Goal: Task Accomplishment & Management: Manage account settings

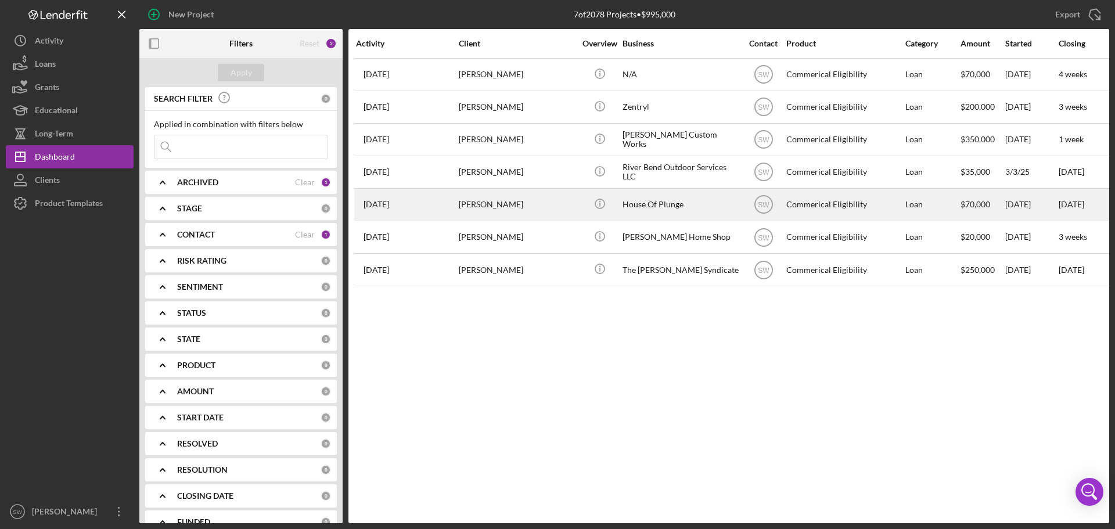
click at [468, 206] on div "[PERSON_NAME]" at bounding box center [517, 204] width 116 height 31
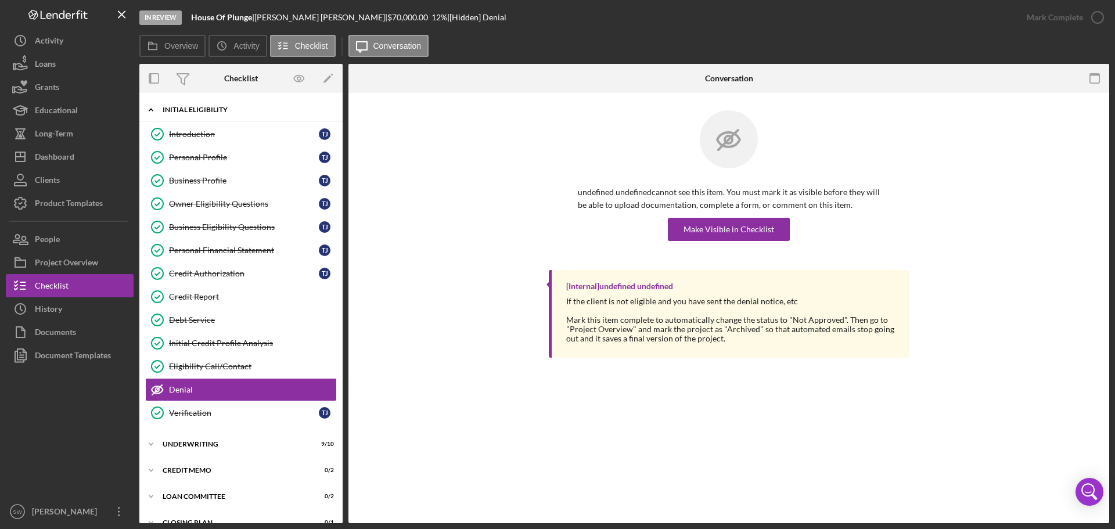
click at [152, 110] on polyline at bounding box center [150, 110] width 3 height 2
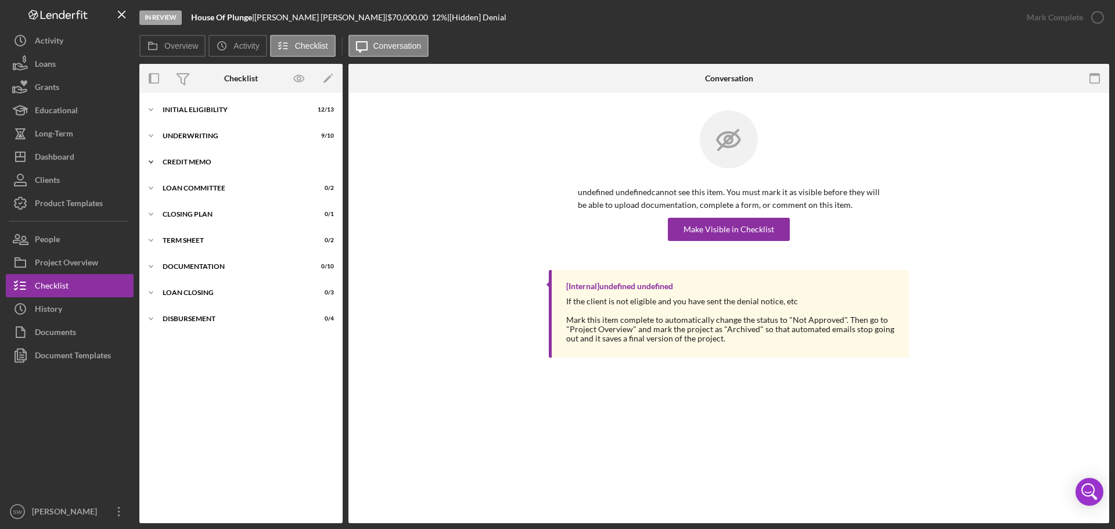
click at [152, 159] on icon "Icon/Expander" at bounding box center [150, 161] width 23 height 23
click at [182, 188] on div "Credit Memo" at bounding box center [252, 186] width 167 height 9
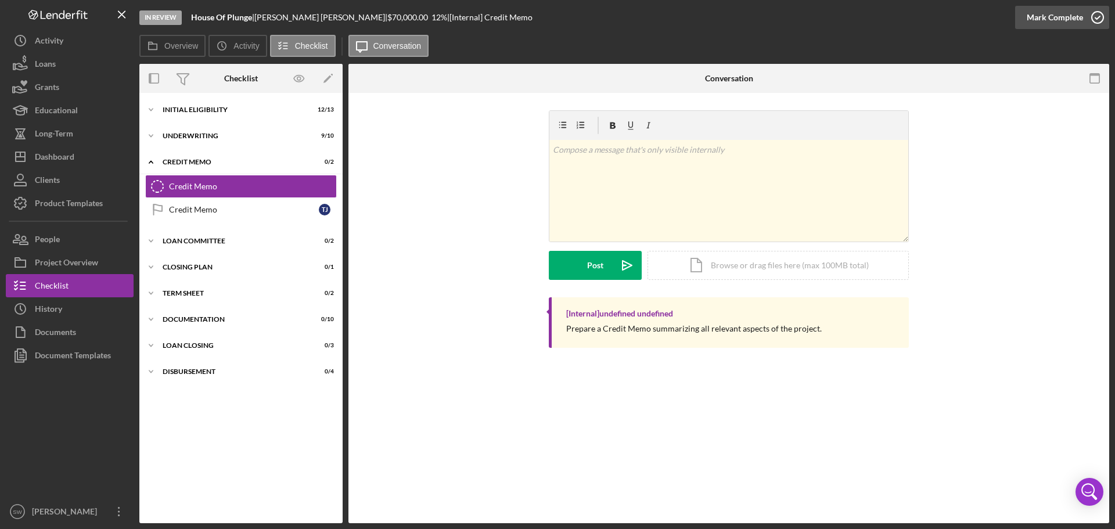
click at [1097, 17] on icon "button" at bounding box center [1097, 17] width 29 height 29
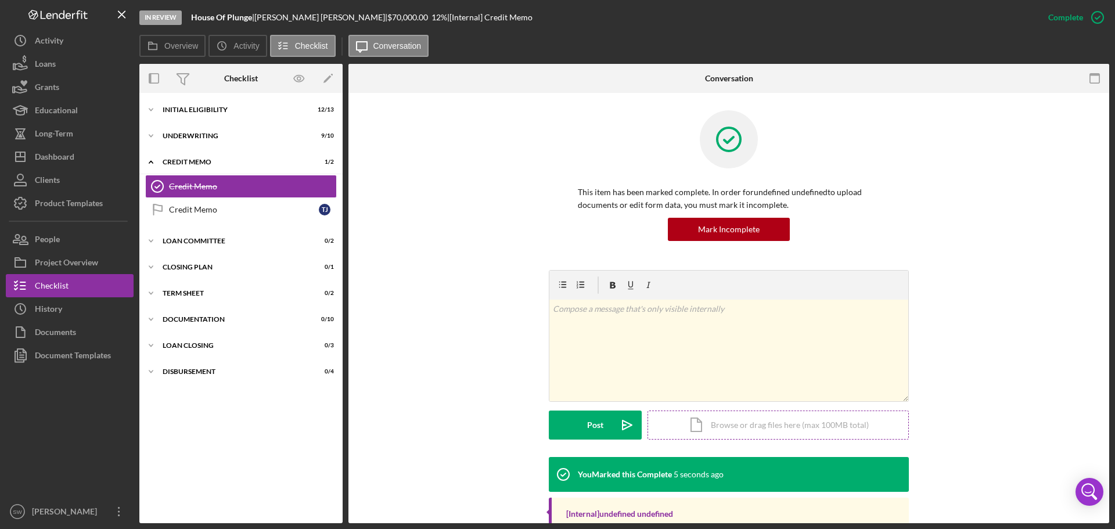
click at [727, 425] on div "Icon/Document Browse or drag files here (max 100MB total) Tap to choose files o…" at bounding box center [778, 425] width 261 height 29
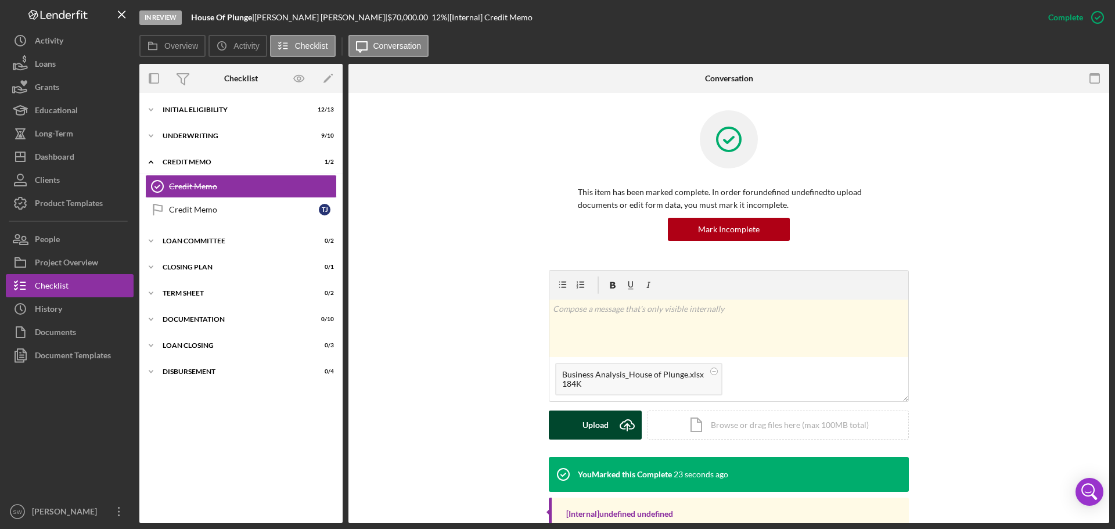
click at [591, 426] on div "Upload" at bounding box center [596, 425] width 26 height 29
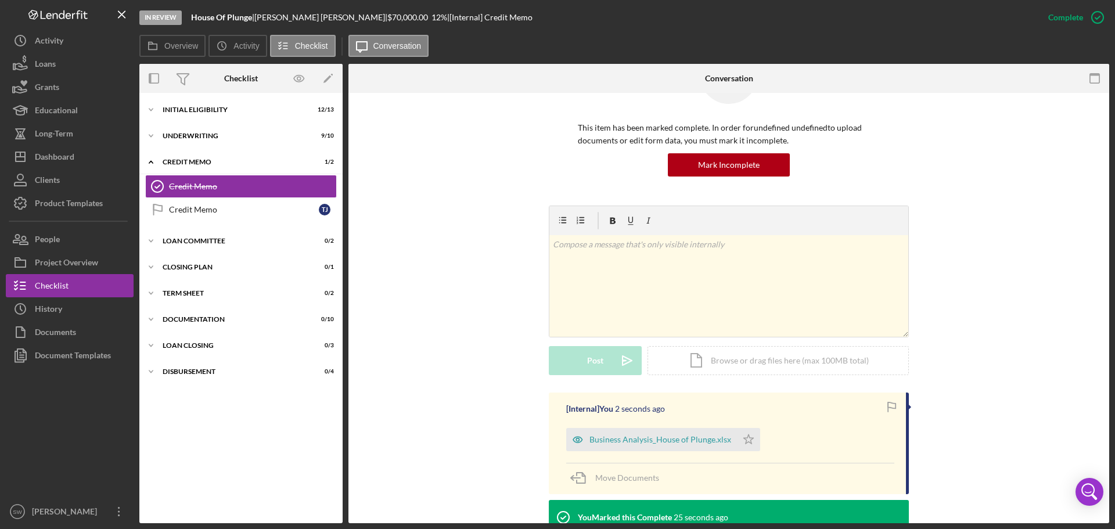
scroll to position [156, 0]
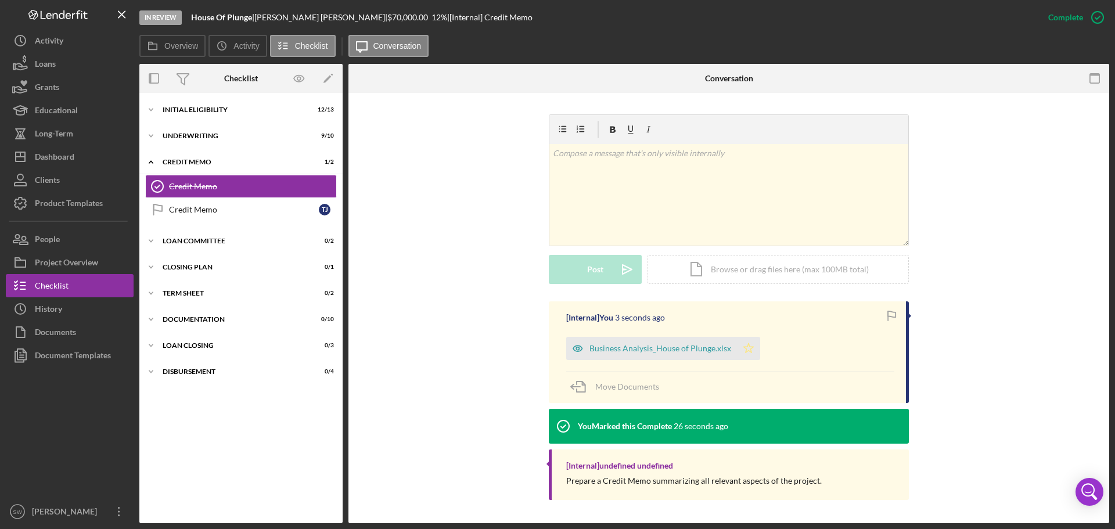
click at [745, 352] on icon "Icon/Star" at bounding box center [748, 348] width 23 height 23
click at [179, 211] on div "Credit Memo" at bounding box center [244, 209] width 150 height 9
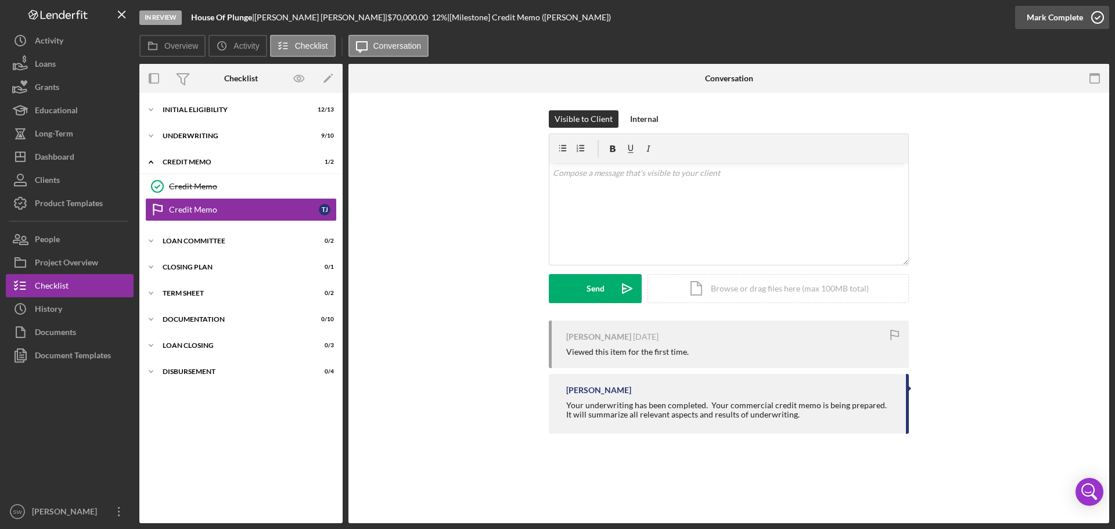
click at [1094, 17] on icon "button" at bounding box center [1097, 17] width 29 height 29
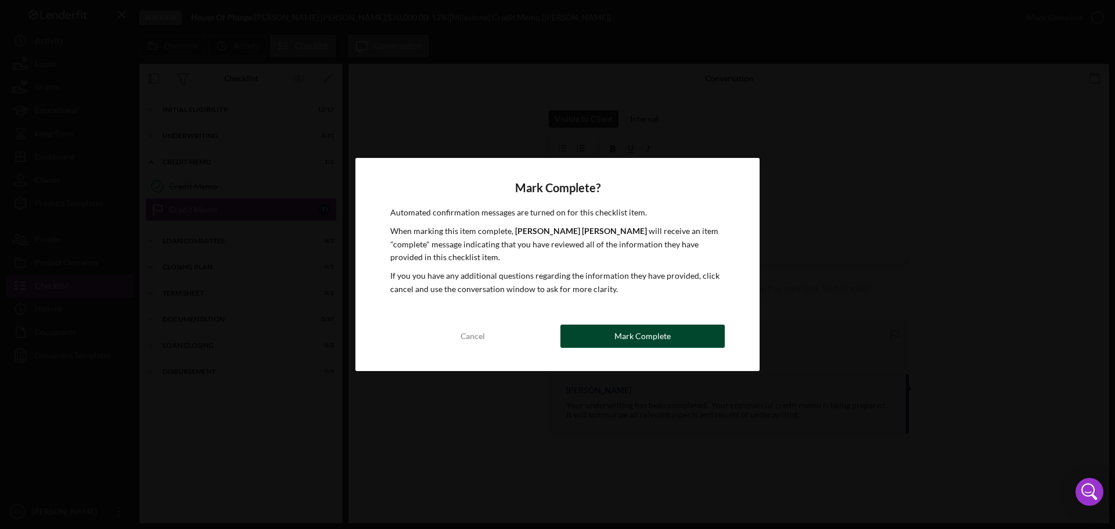
click at [622, 340] on div "Mark Complete" at bounding box center [643, 336] width 56 height 23
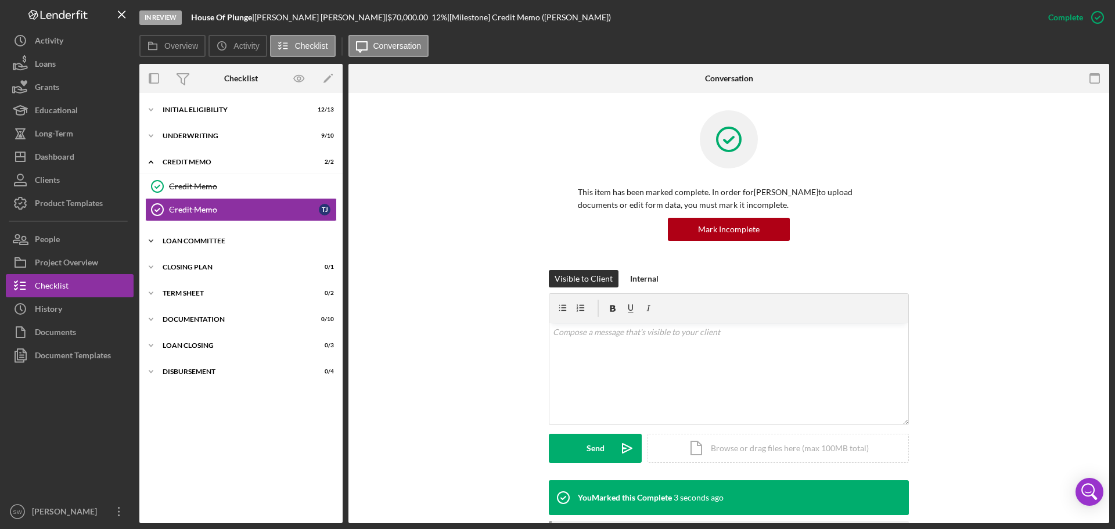
click at [152, 111] on polyline at bounding box center [150, 110] width 3 height 2
click at [200, 269] on div "Loan Committee Meeting" at bounding box center [252, 265] width 167 height 9
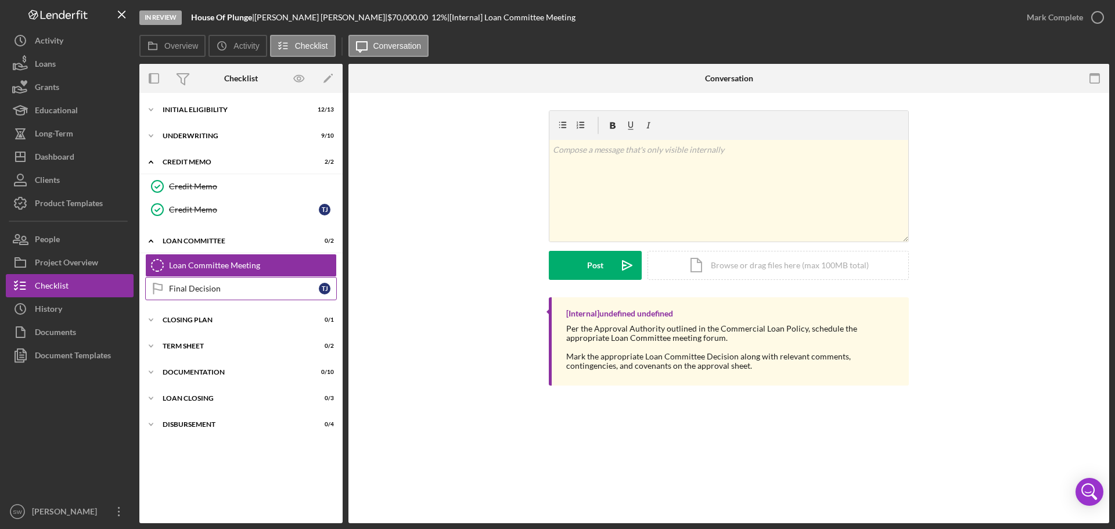
click at [188, 293] on div "Final Decision" at bounding box center [244, 288] width 150 height 9
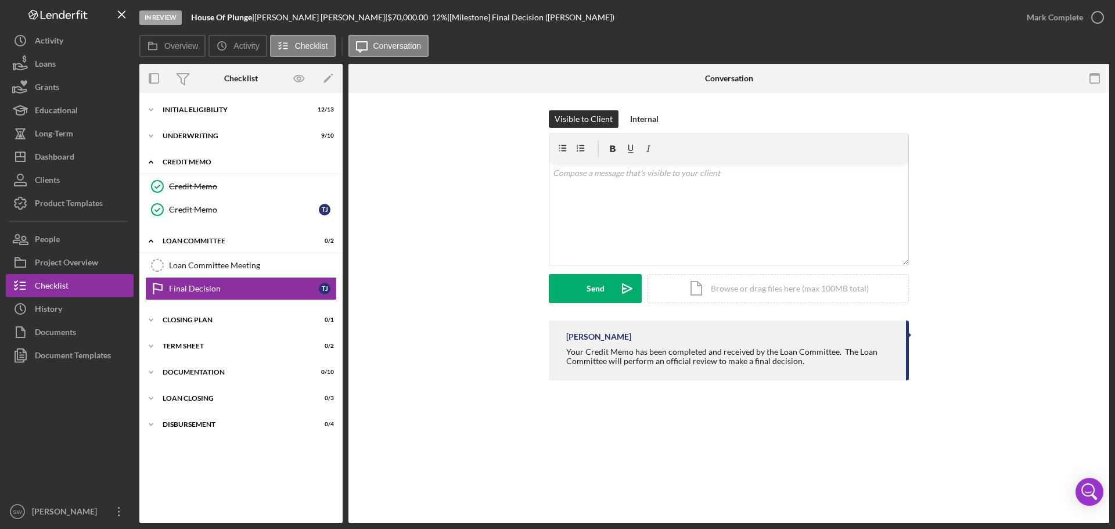
click at [151, 161] on polyline at bounding box center [150, 162] width 3 height 2
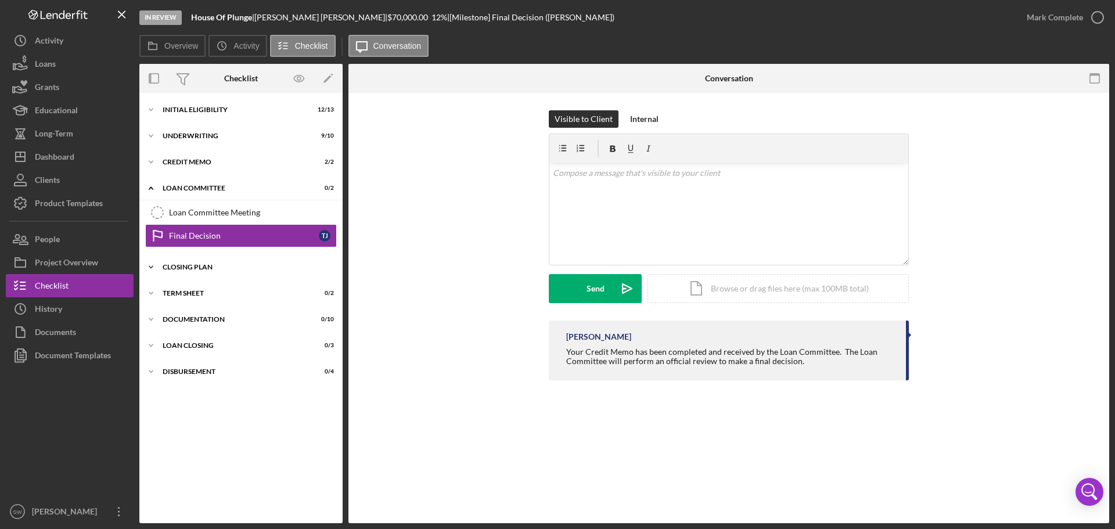
click at [177, 268] on div "CLOSING PLAN" at bounding box center [246, 267] width 166 height 7
click at [181, 322] on div "TERM SHEET" at bounding box center [246, 323] width 166 height 7
click at [149, 186] on icon "Icon/Expander" at bounding box center [150, 188] width 23 height 23
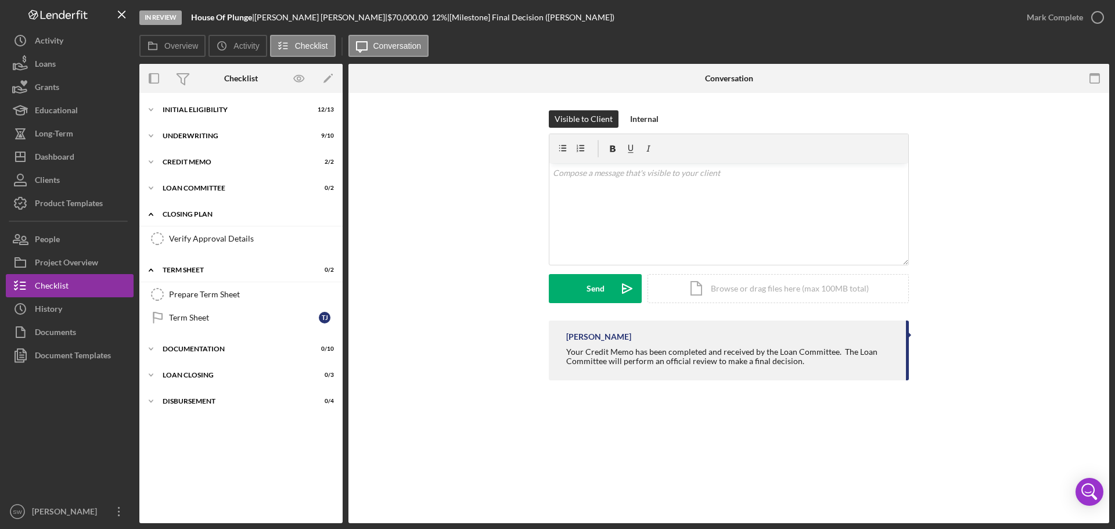
click at [150, 214] on polyline at bounding box center [150, 214] width 3 height 2
click at [153, 239] on icon "Icon/Expander" at bounding box center [150, 240] width 23 height 23
click at [175, 266] on div "DOCUMENTATION" at bounding box center [246, 266] width 166 height 7
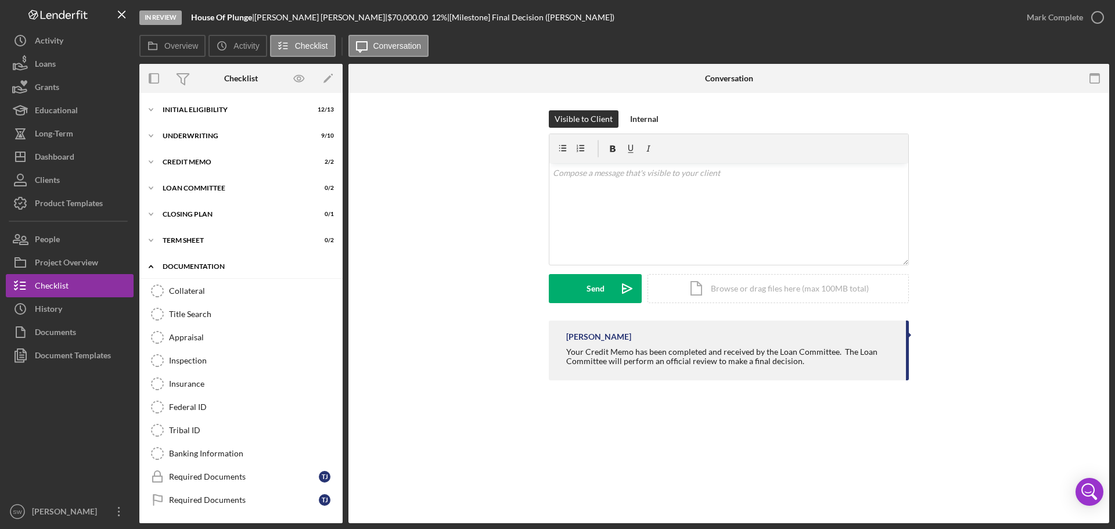
click at [149, 267] on polyline at bounding box center [150, 266] width 3 height 2
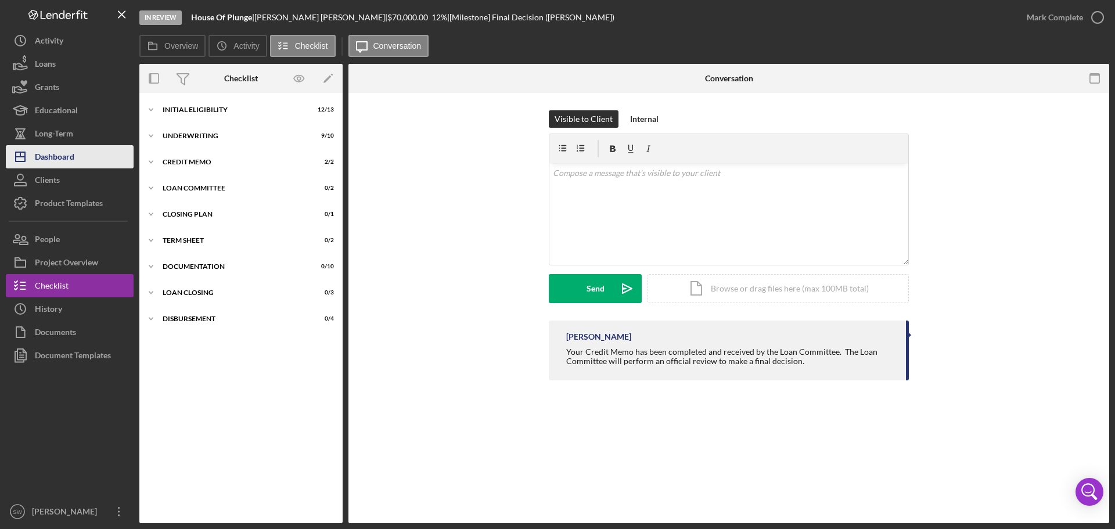
click at [41, 160] on div "Dashboard" at bounding box center [55, 158] width 40 height 26
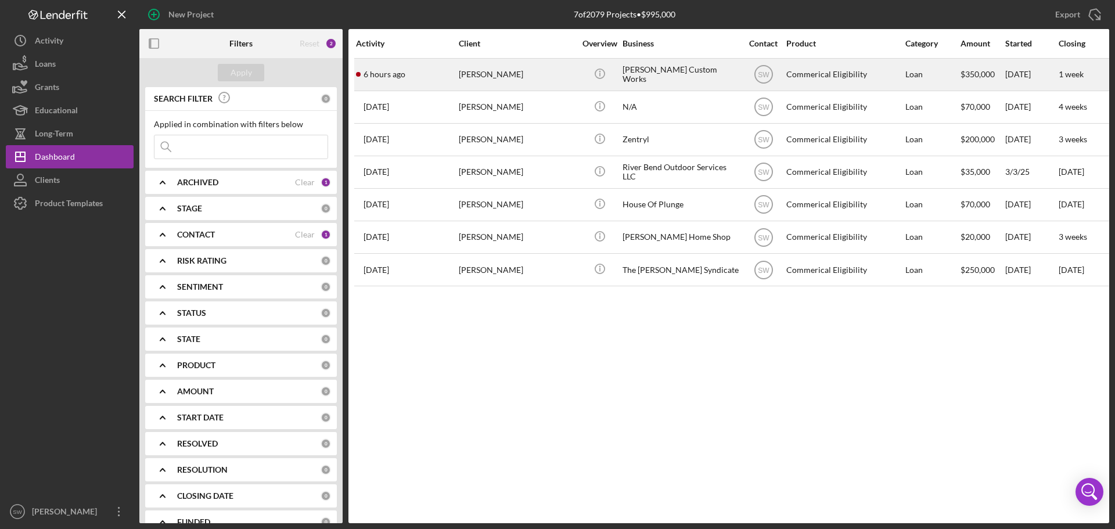
click at [469, 76] on div "[PERSON_NAME]" at bounding box center [517, 74] width 116 height 31
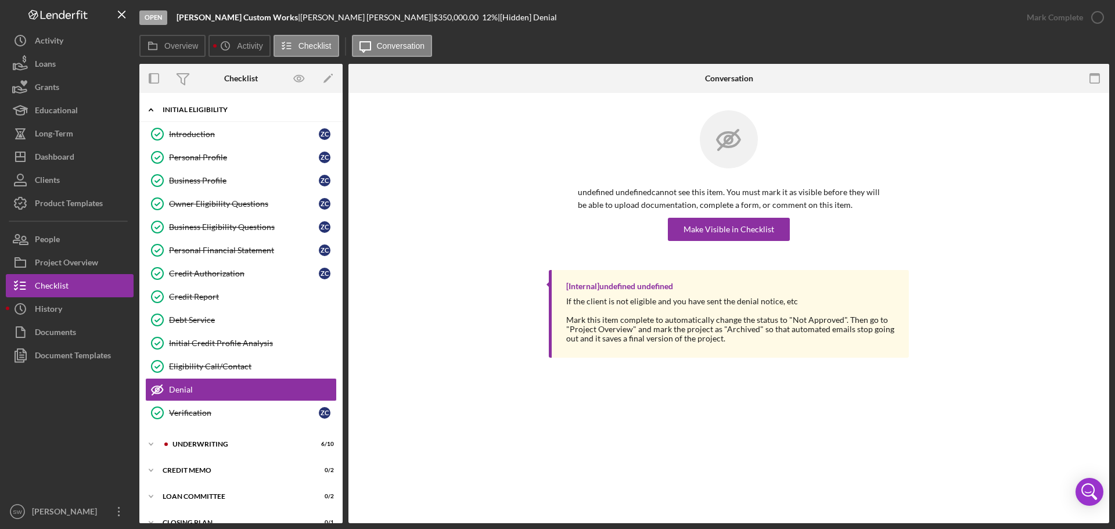
click at [148, 110] on icon "Icon/Expander" at bounding box center [150, 109] width 23 height 23
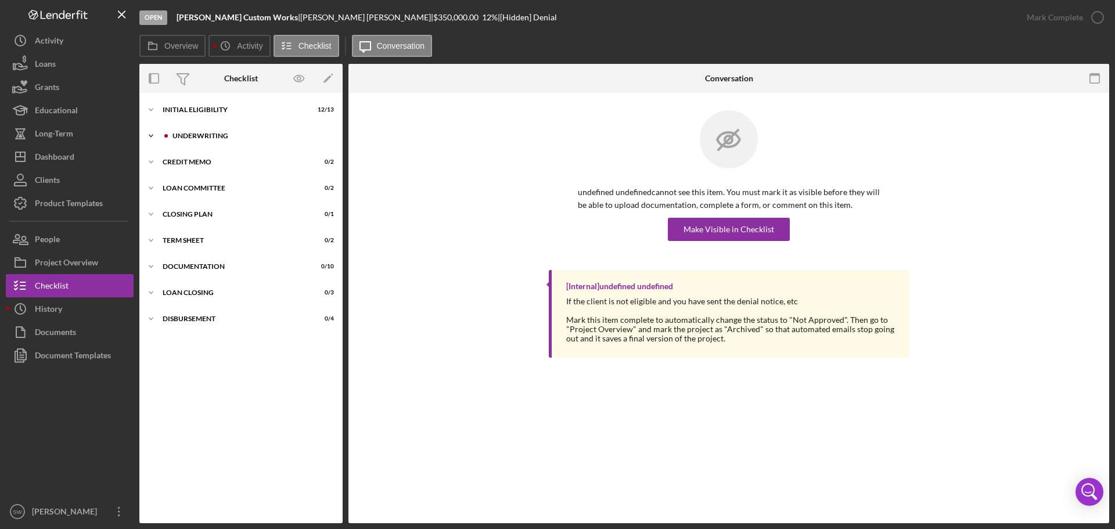
click at [152, 137] on icon "Icon/Expander" at bounding box center [150, 135] width 23 height 23
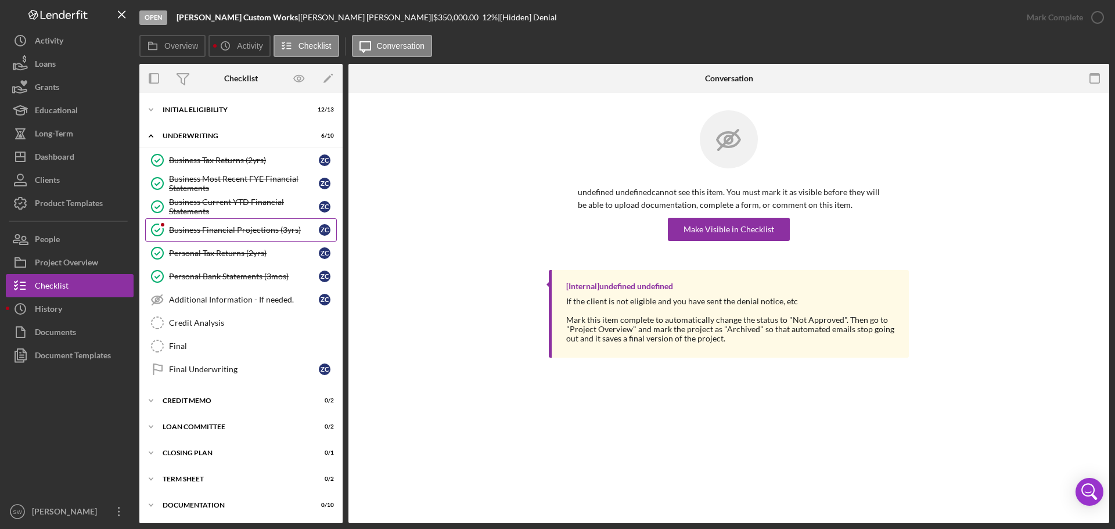
click at [189, 231] on div "Business Financial Projections (3yrs)" at bounding box center [244, 229] width 150 height 9
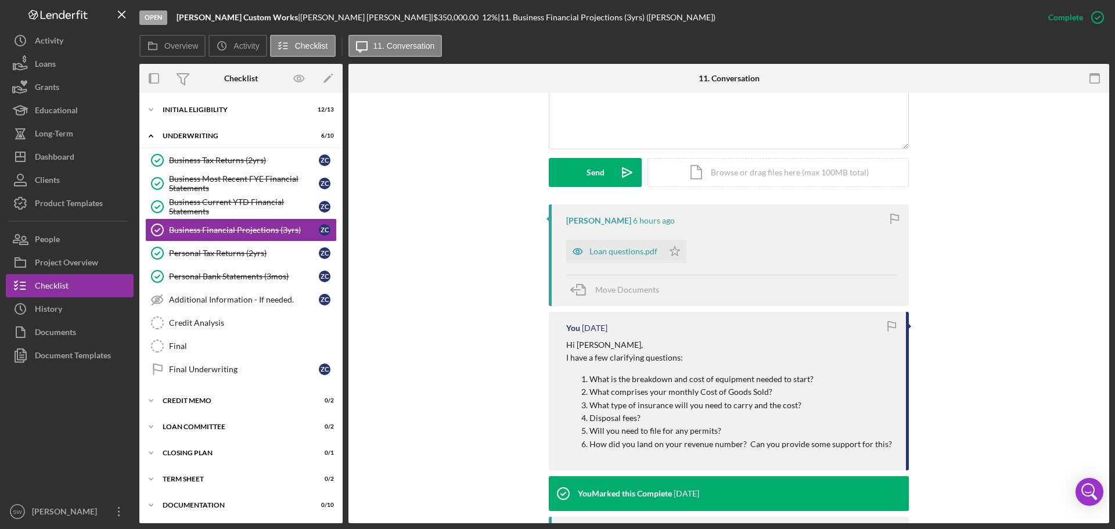
scroll to position [290, 0]
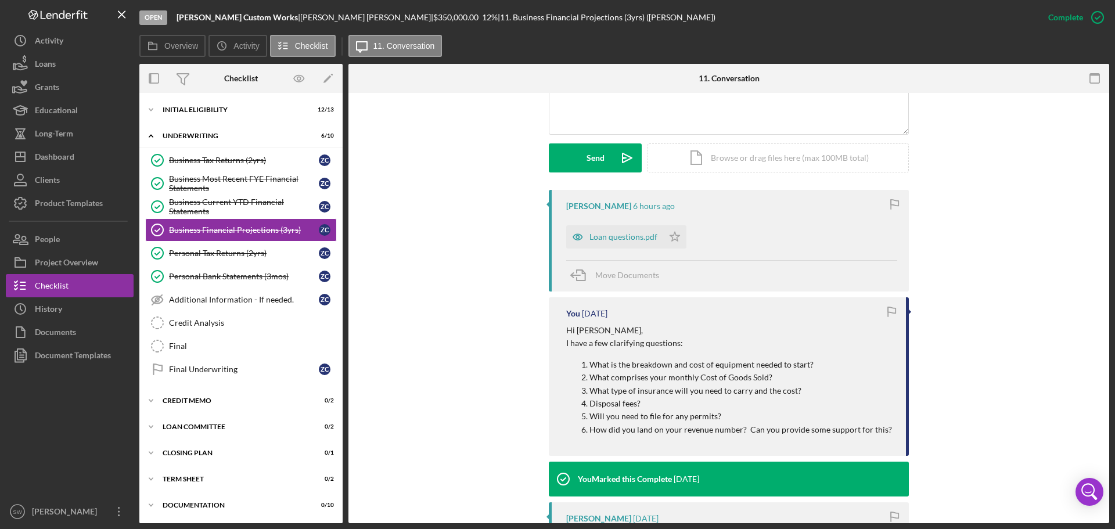
click at [620, 236] on div "Loan questions.pdf" at bounding box center [624, 236] width 68 height 9
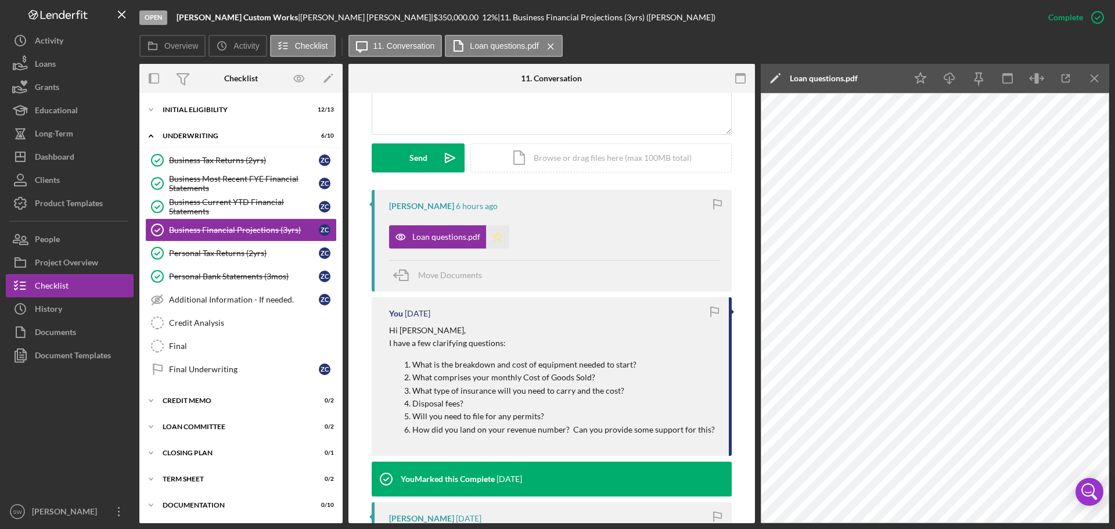
click at [497, 236] on icon "Icon/Star" at bounding box center [497, 236] width 23 height 23
click at [184, 322] on div "Credit Analysis" at bounding box center [252, 322] width 167 height 9
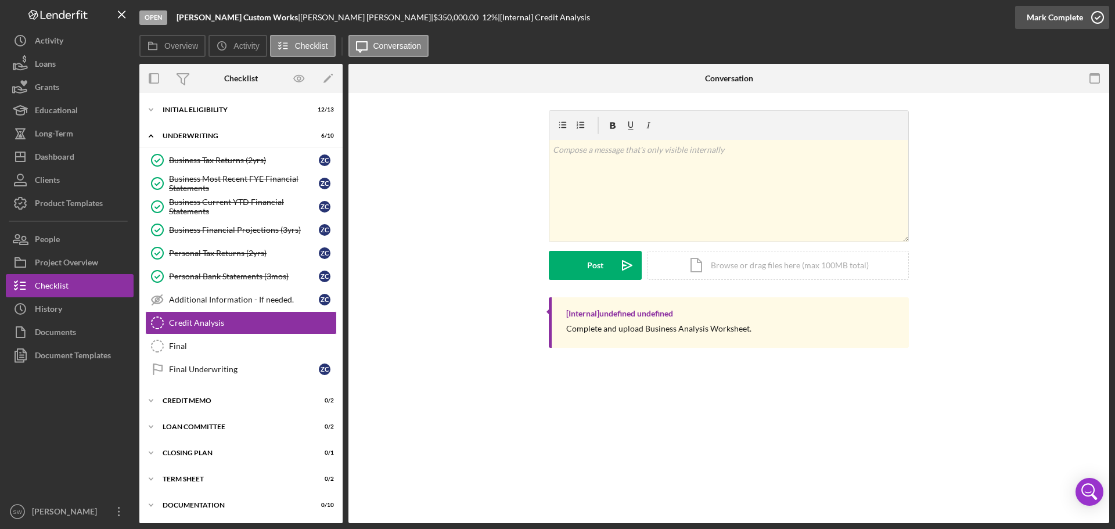
click at [1097, 16] on icon "button" at bounding box center [1097, 17] width 29 height 29
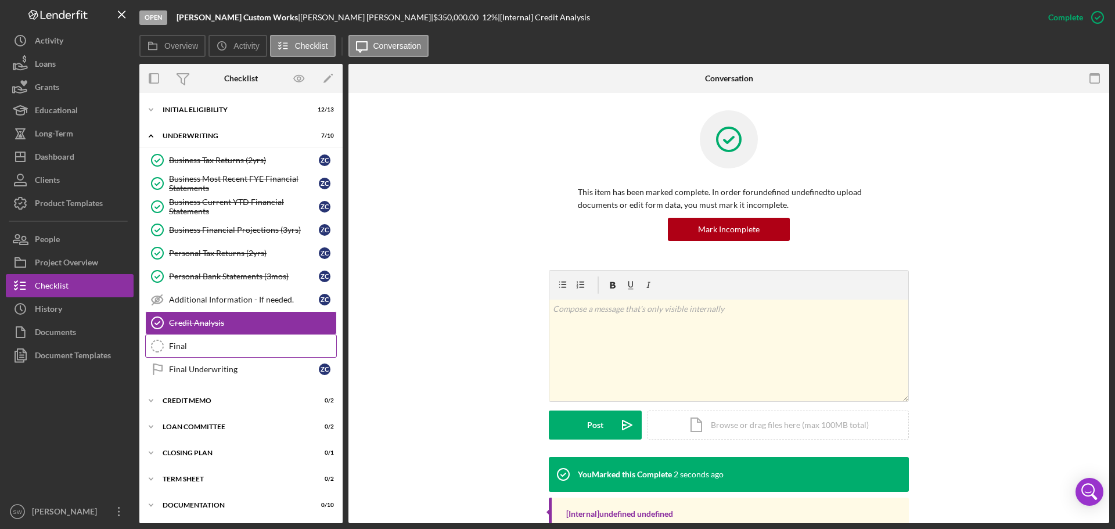
click at [178, 343] on div "Final" at bounding box center [252, 346] width 167 height 9
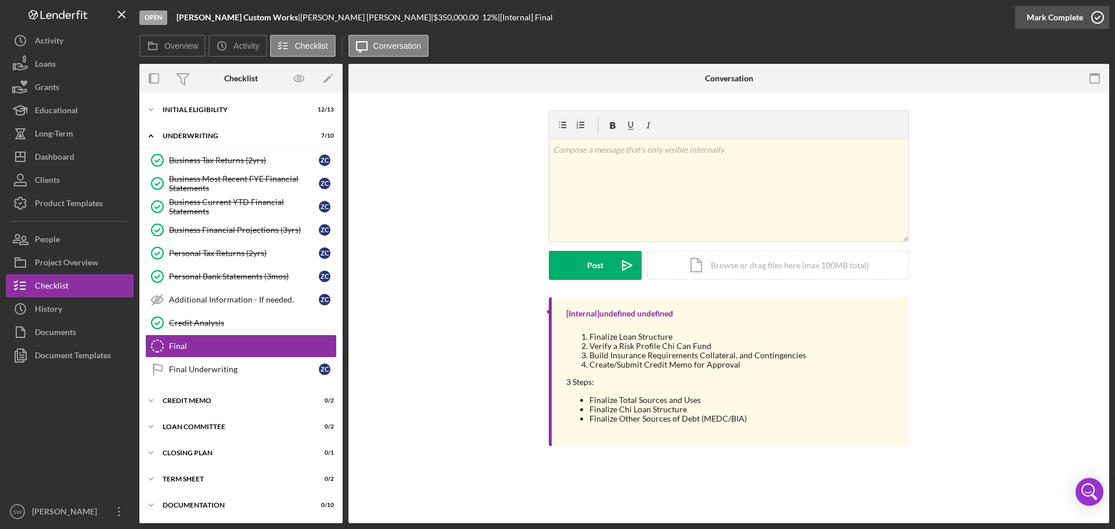
drag, startPoint x: 1095, startPoint y: 18, endPoint x: 1085, endPoint y: 24, distance: 11.8
click at [1094, 18] on icon "button" at bounding box center [1097, 17] width 29 height 29
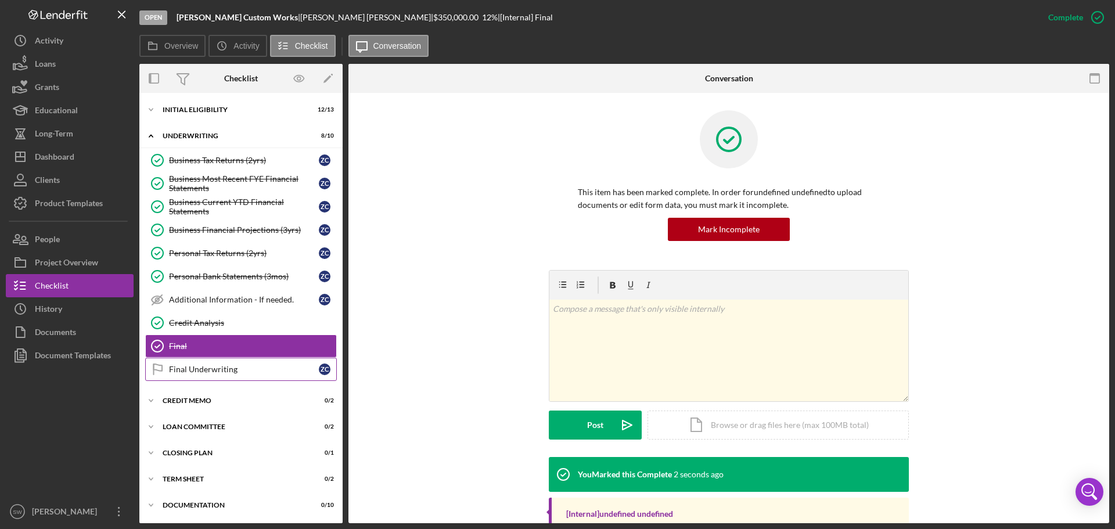
click at [185, 372] on div "Final Underwriting" at bounding box center [244, 369] width 150 height 9
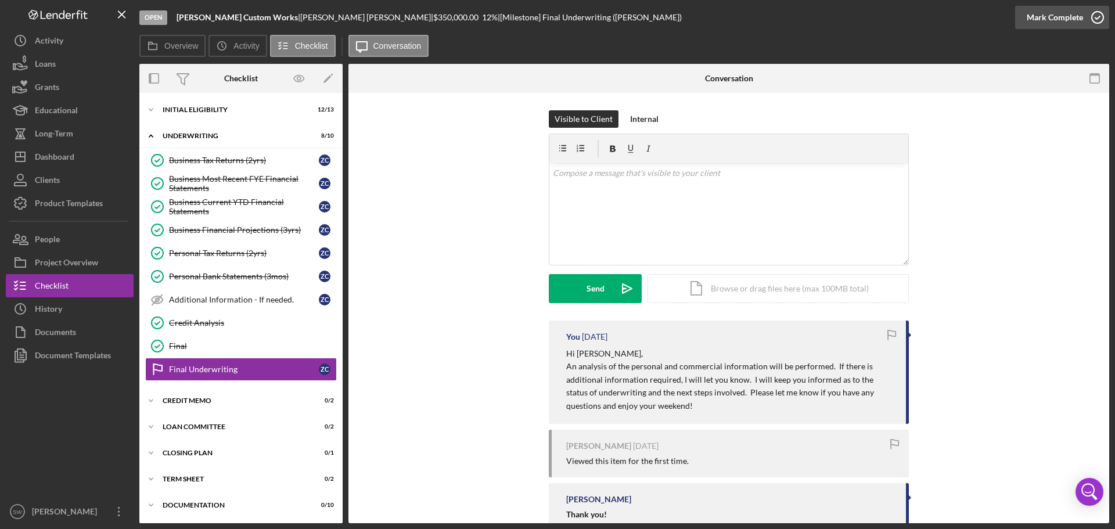
click at [1098, 16] on icon "button" at bounding box center [1097, 17] width 29 height 29
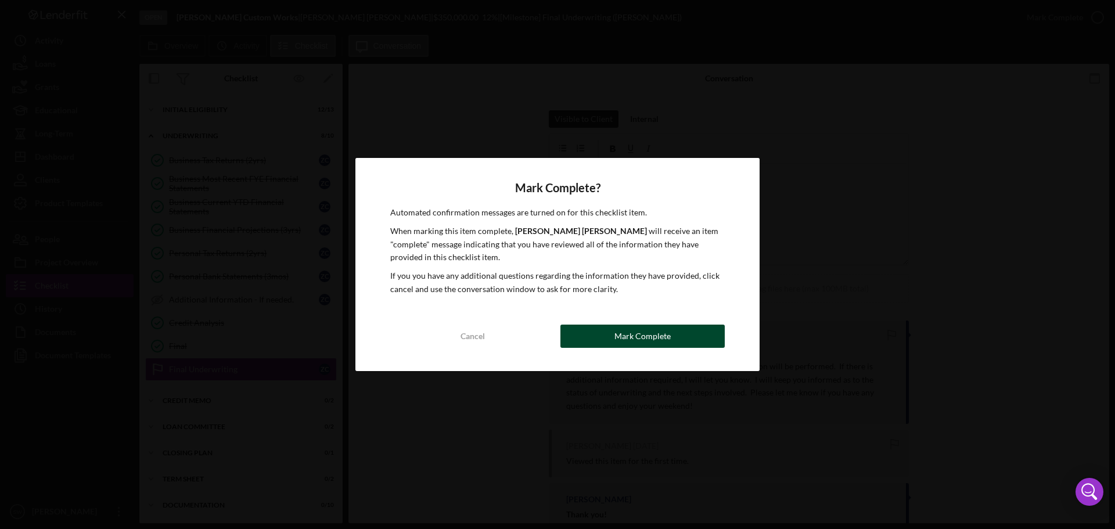
click at [627, 333] on div "Mark Complete" at bounding box center [643, 336] width 56 height 23
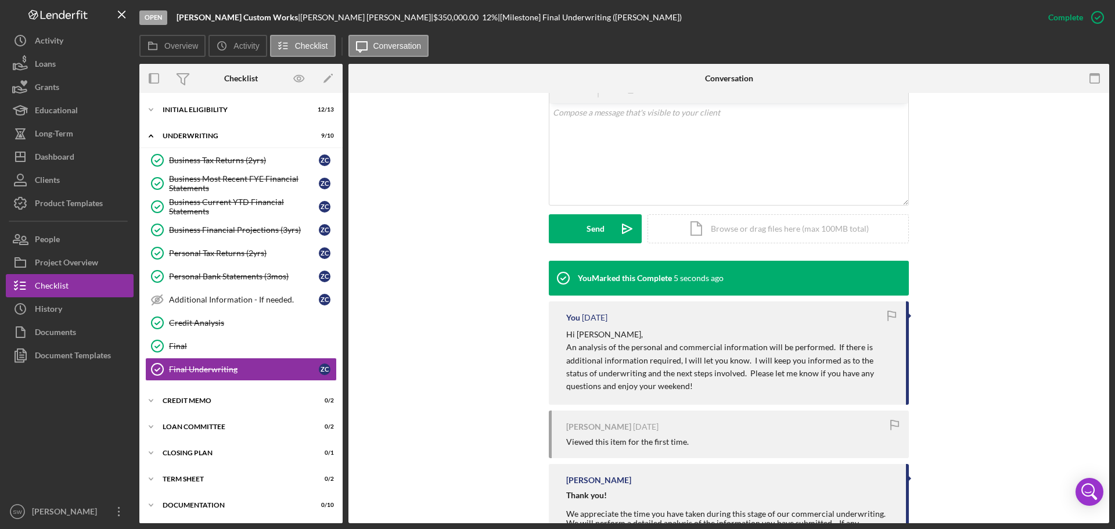
scroll to position [272, 0]
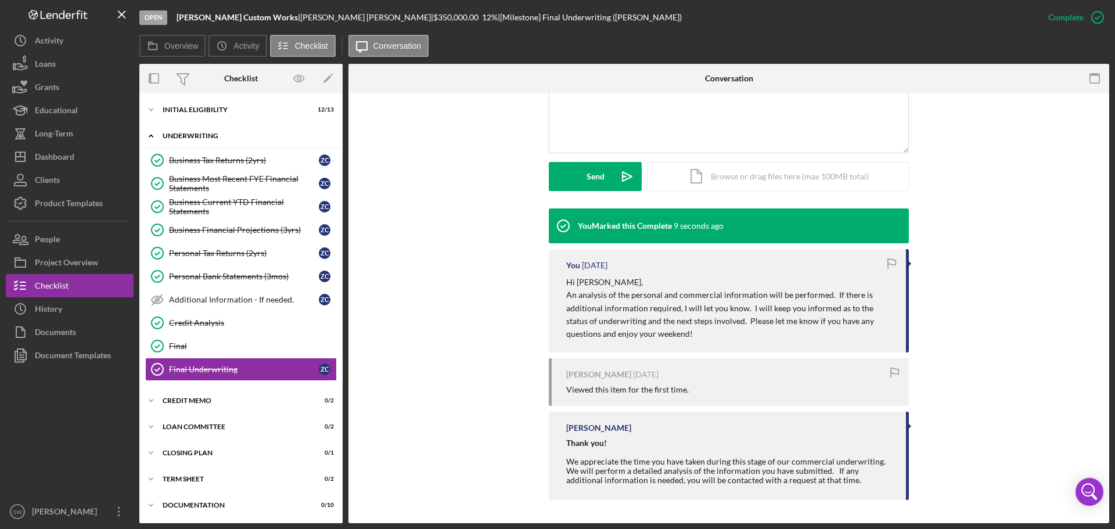
click at [151, 137] on icon "Icon/Expander" at bounding box center [150, 135] width 23 height 23
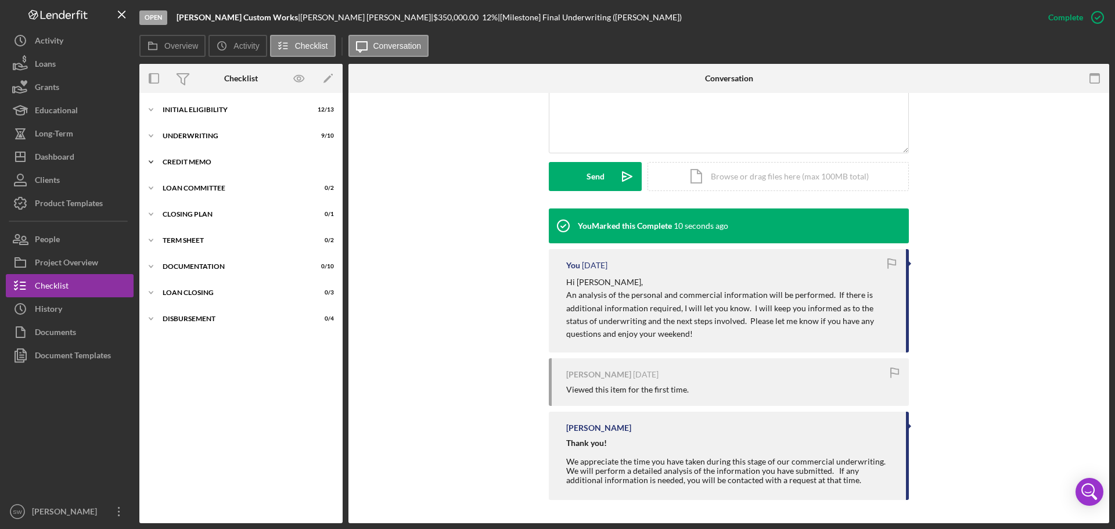
click at [152, 159] on icon "Icon/Expander" at bounding box center [150, 161] width 23 height 23
click at [150, 162] on polyline at bounding box center [150, 162] width 3 height 2
click at [152, 134] on icon "Icon/Expander" at bounding box center [150, 135] width 23 height 23
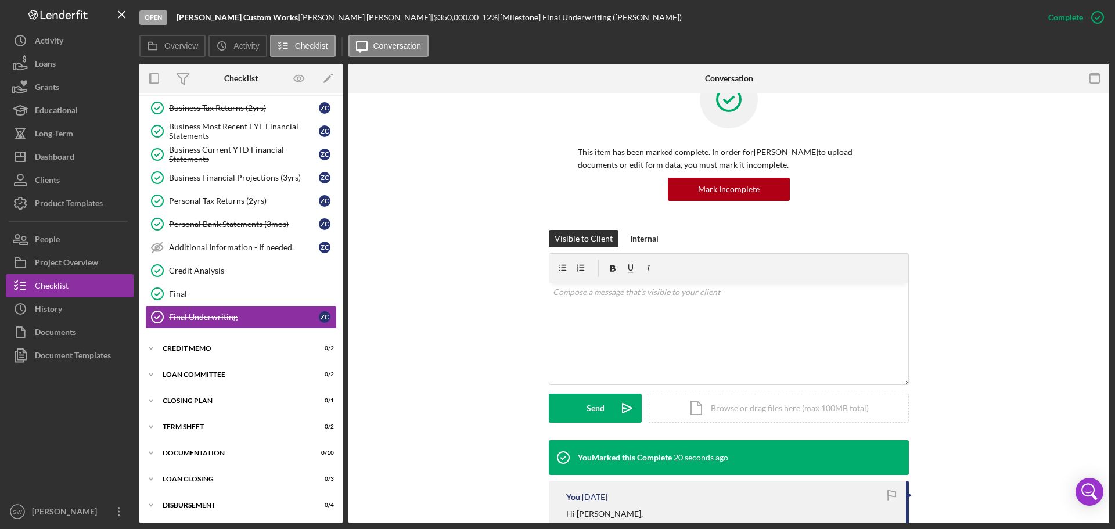
scroll to position [40, 0]
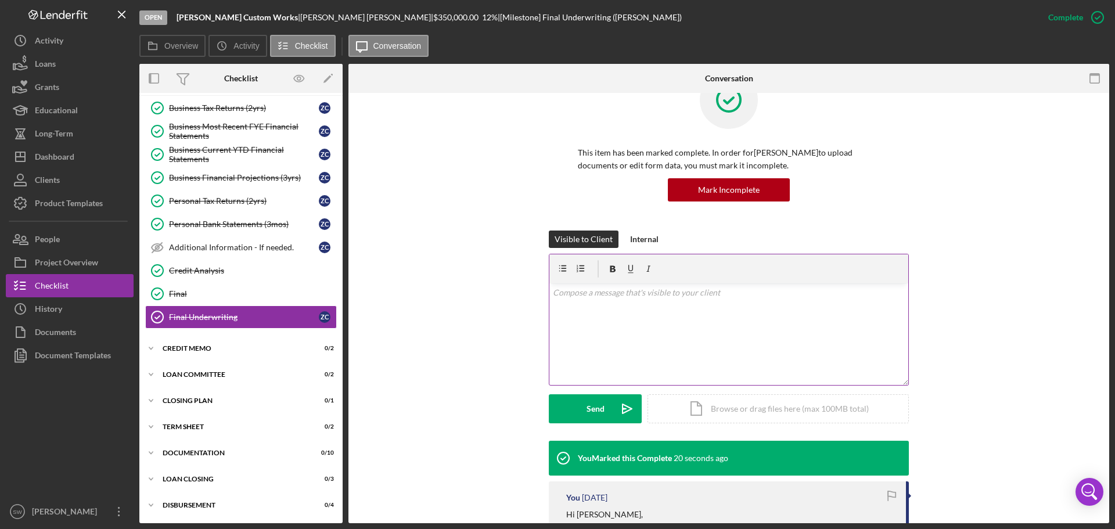
click at [562, 294] on p at bounding box center [729, 292] width 353 height 13
click at [735, 307] on p "Thank you for all of your information. The next step will be preparing a Commer…" at bounding box center [729, 299] width 353 height 26
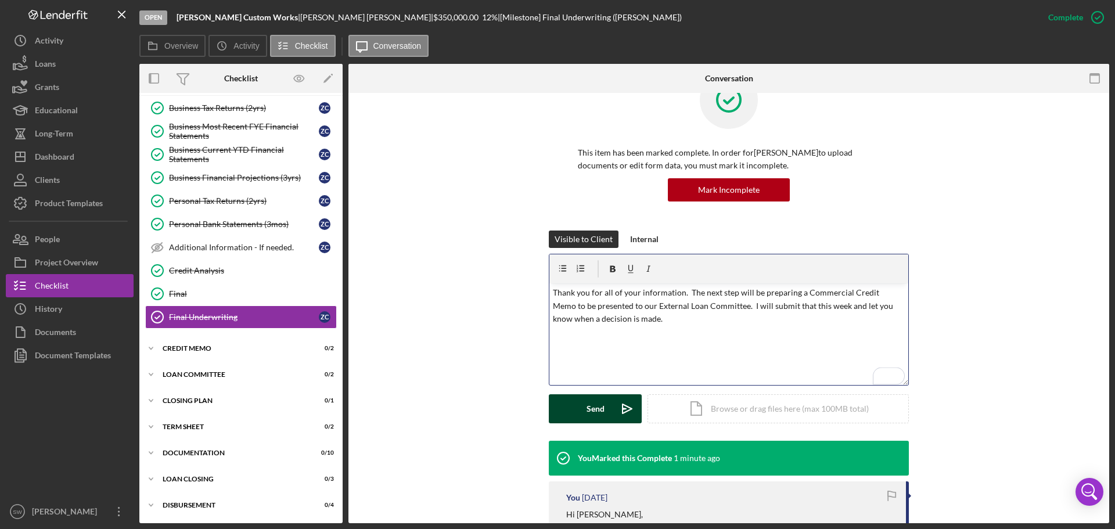
click at [587, 408] on div "Send" at bounding box center [596, 408] width 18 height 29
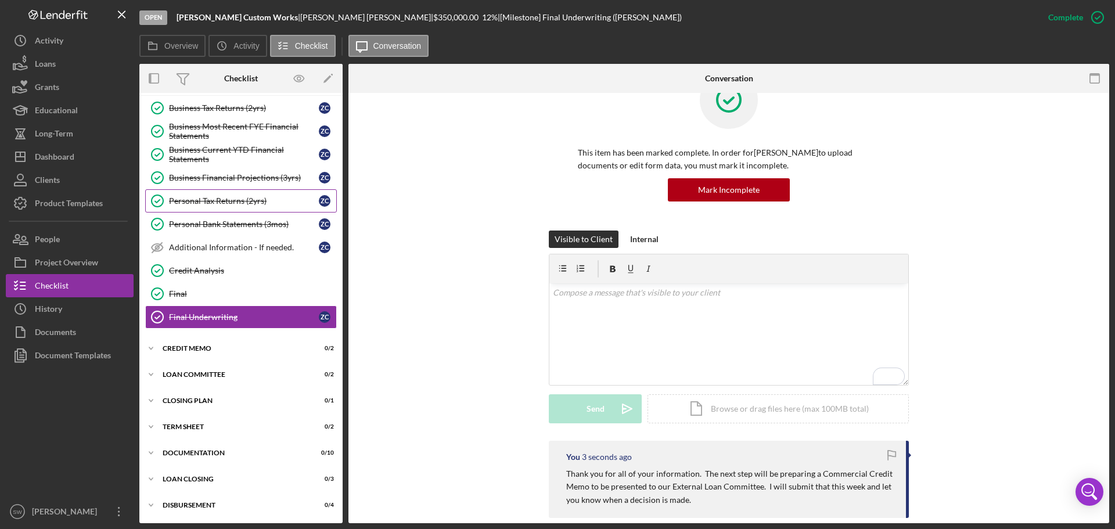
scroll to position [0, 0]
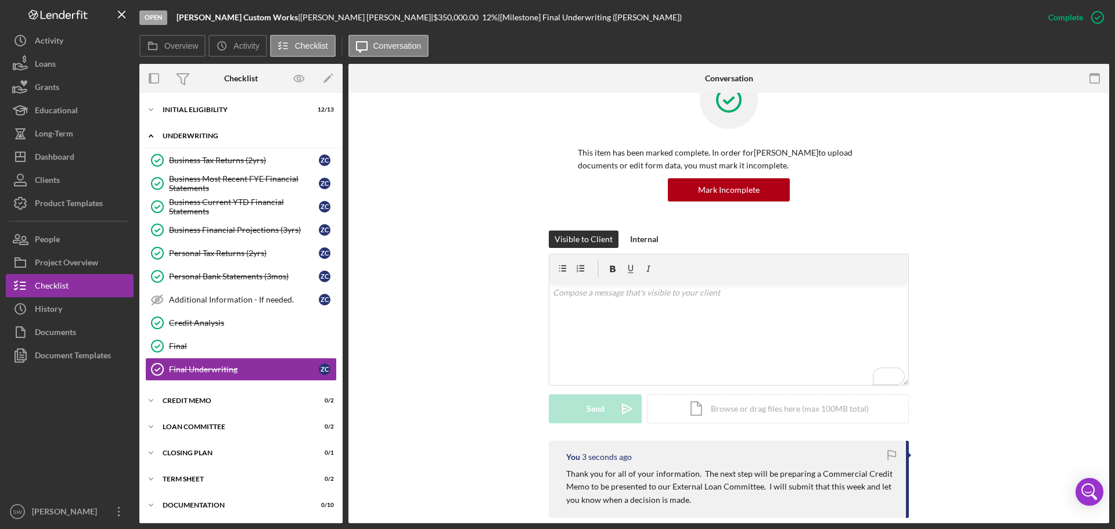
drag, startPoint x: 149, startPoint y: 138, endPoint x: 151, endPoint y: 146, distance: 9.0
click at [149, 138] on icon "Icon/Expander" at bounding box center [150, 135] width 23 height 23
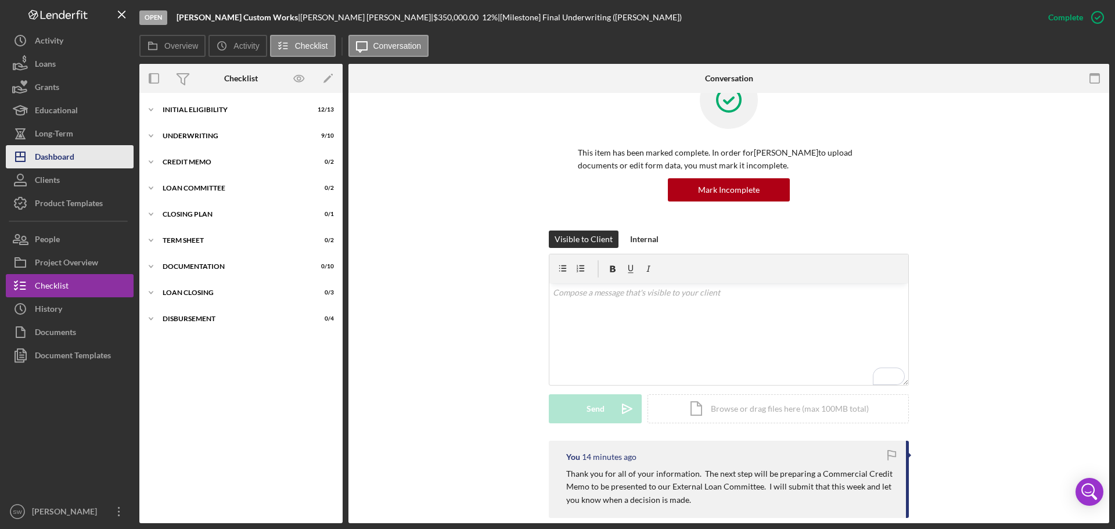
click at [44, 156] on div "Dashboard" at bounding box center [55, 158] width 40 height 26
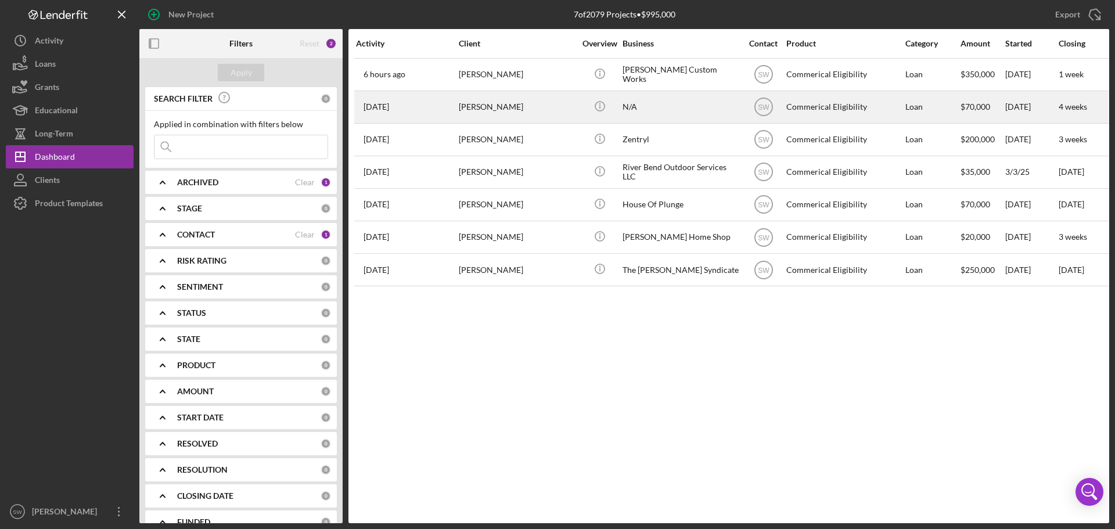
click at [469, 105] on div "[PERSON_NAME]" at bounding box center [517, 107] width 116 height 31
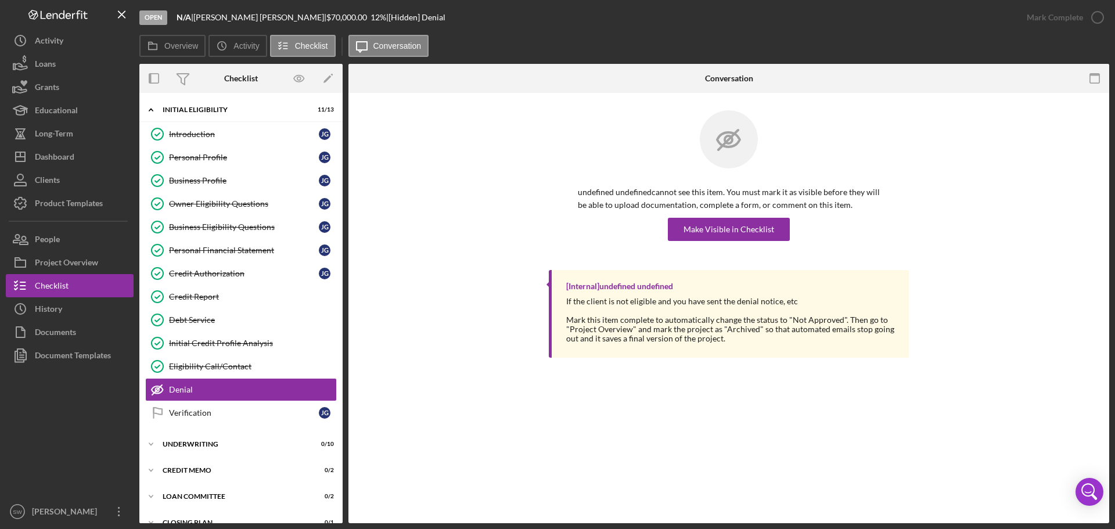
scroll to position [82, 0]
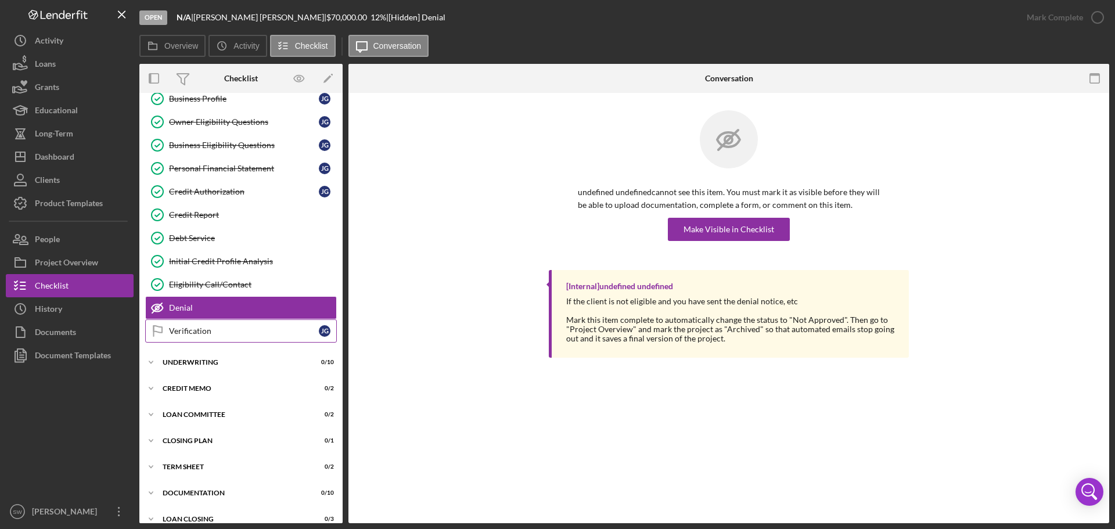
click at [183, 333] on div "Verification" at bounding box center [244, 330] width 150 height 9
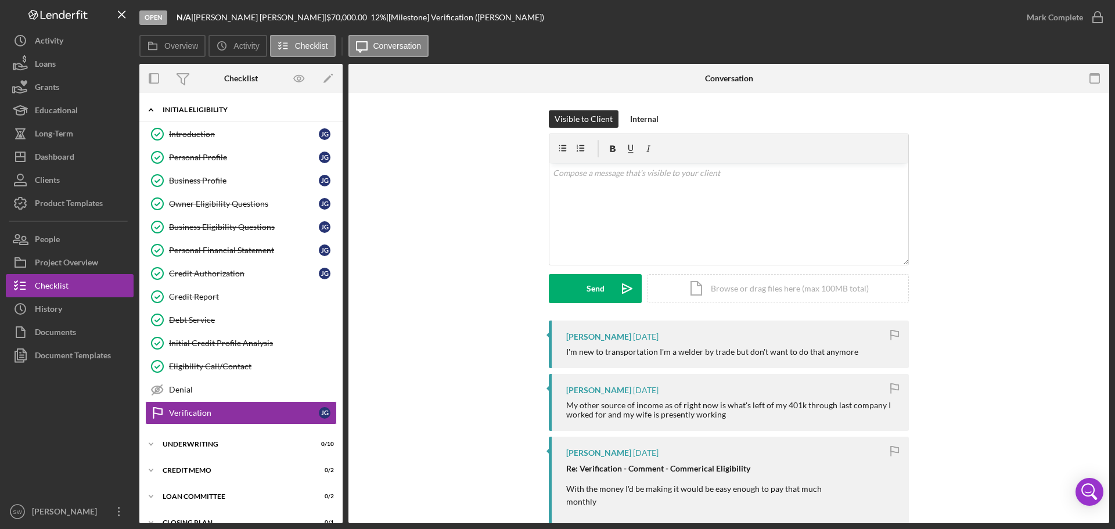
click at [154, 110] on icon "Icon/Expander" at bounding box center [150, 109] width 23 height 23
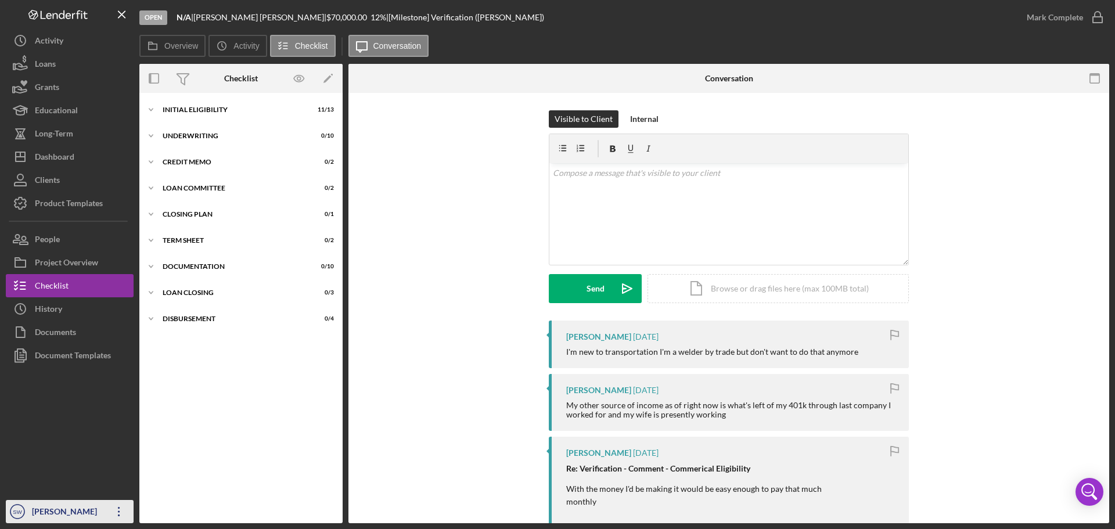
click at [38, 510] on div "[PERSON_NAME]" at bounding box center [67, 513] width 76 height 26
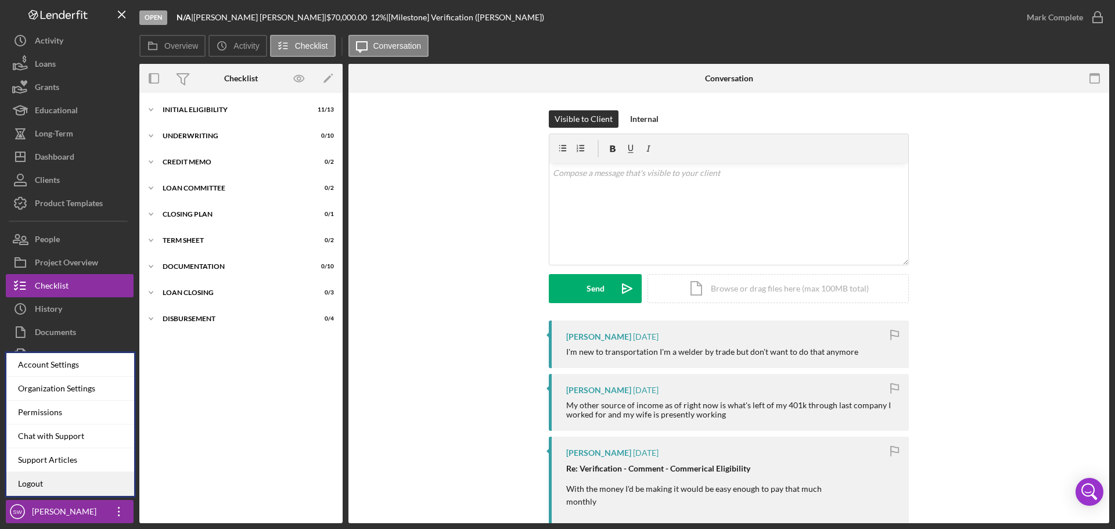
click at [40, 486] on link "Logout" at bounding box center [70, 484] width 128 height 24
